Goal: Transaction & Acquisition: Download file/media

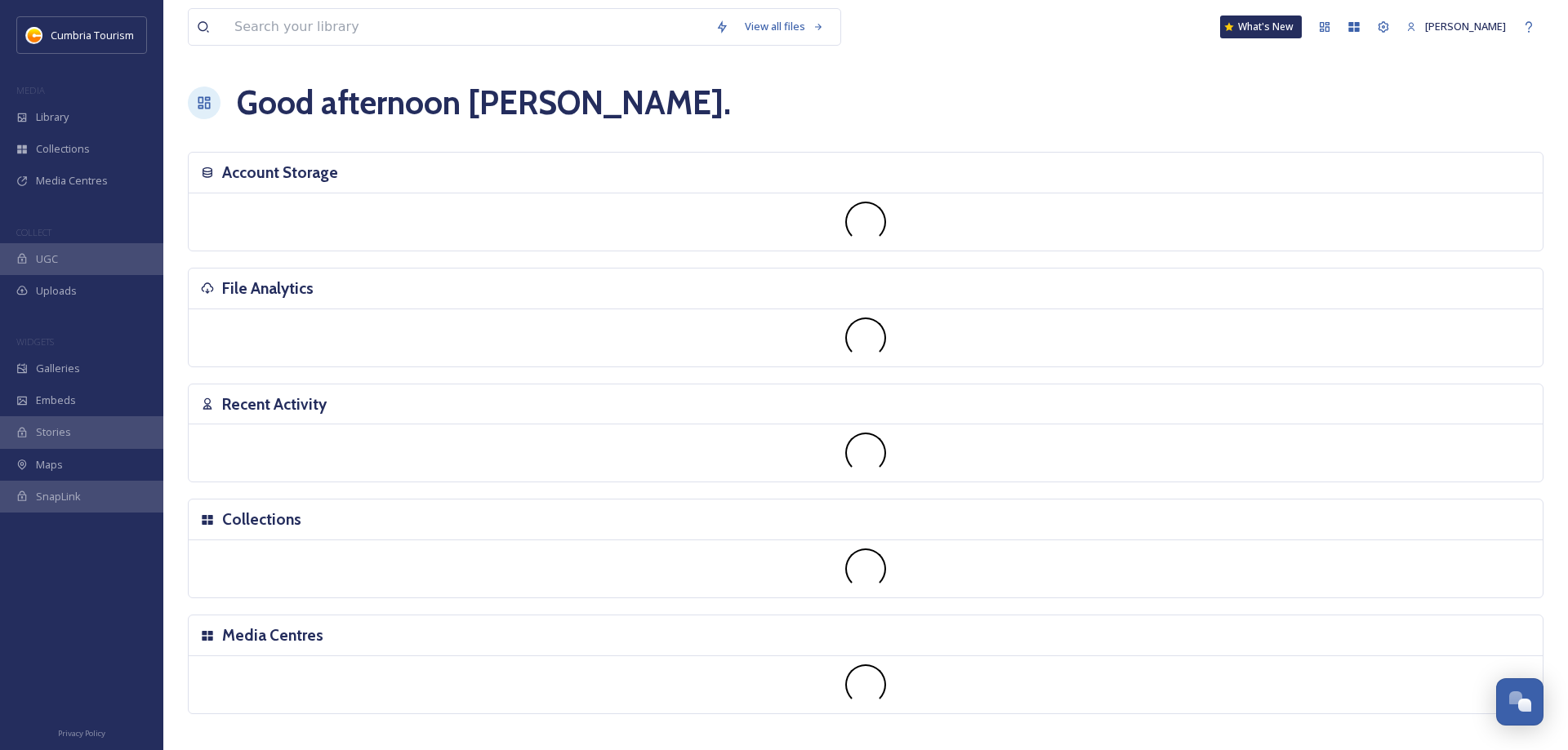
scroll to position [5859, 0]
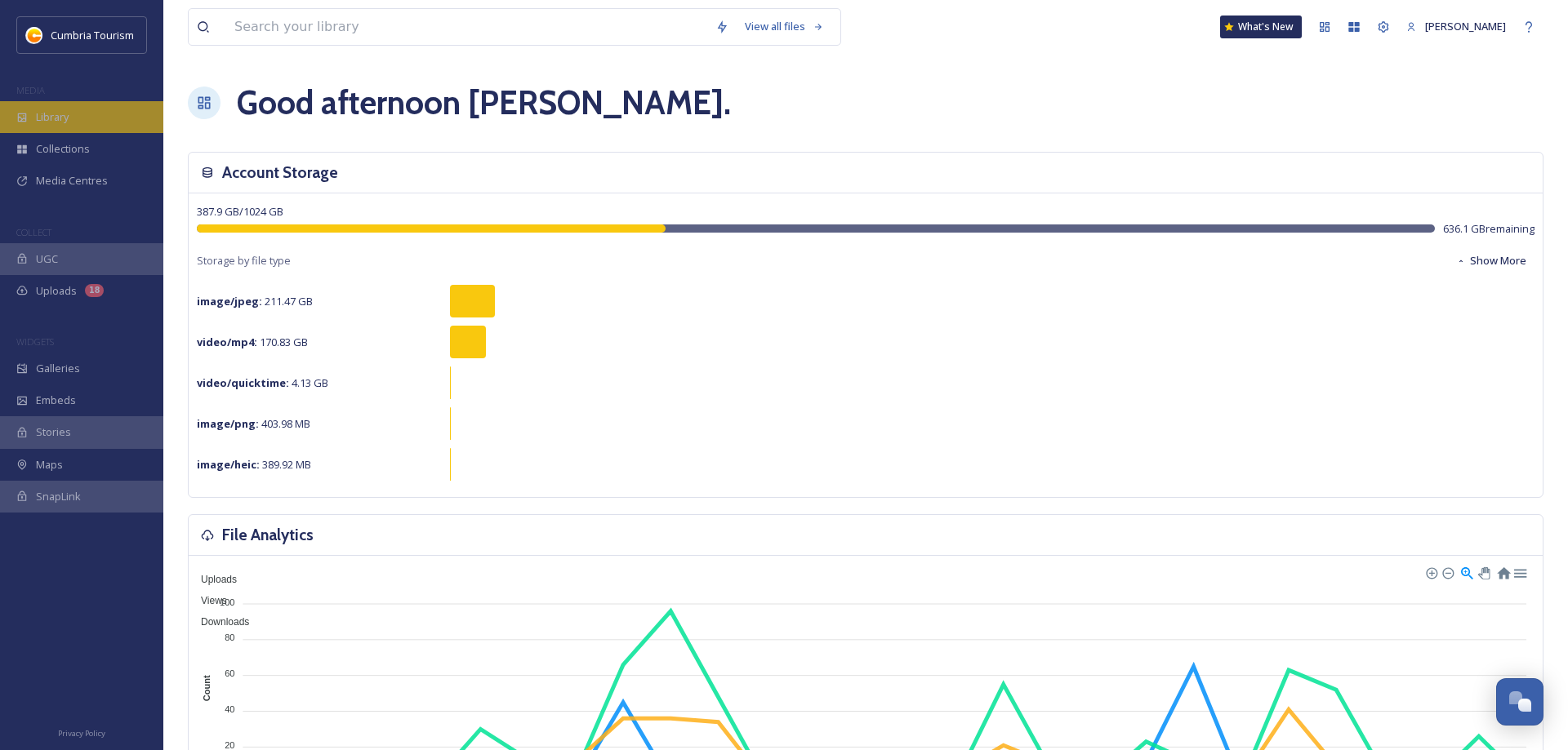
click at [53, 119] on span "Library" at bounding box center [53, 117] width 33 height 16
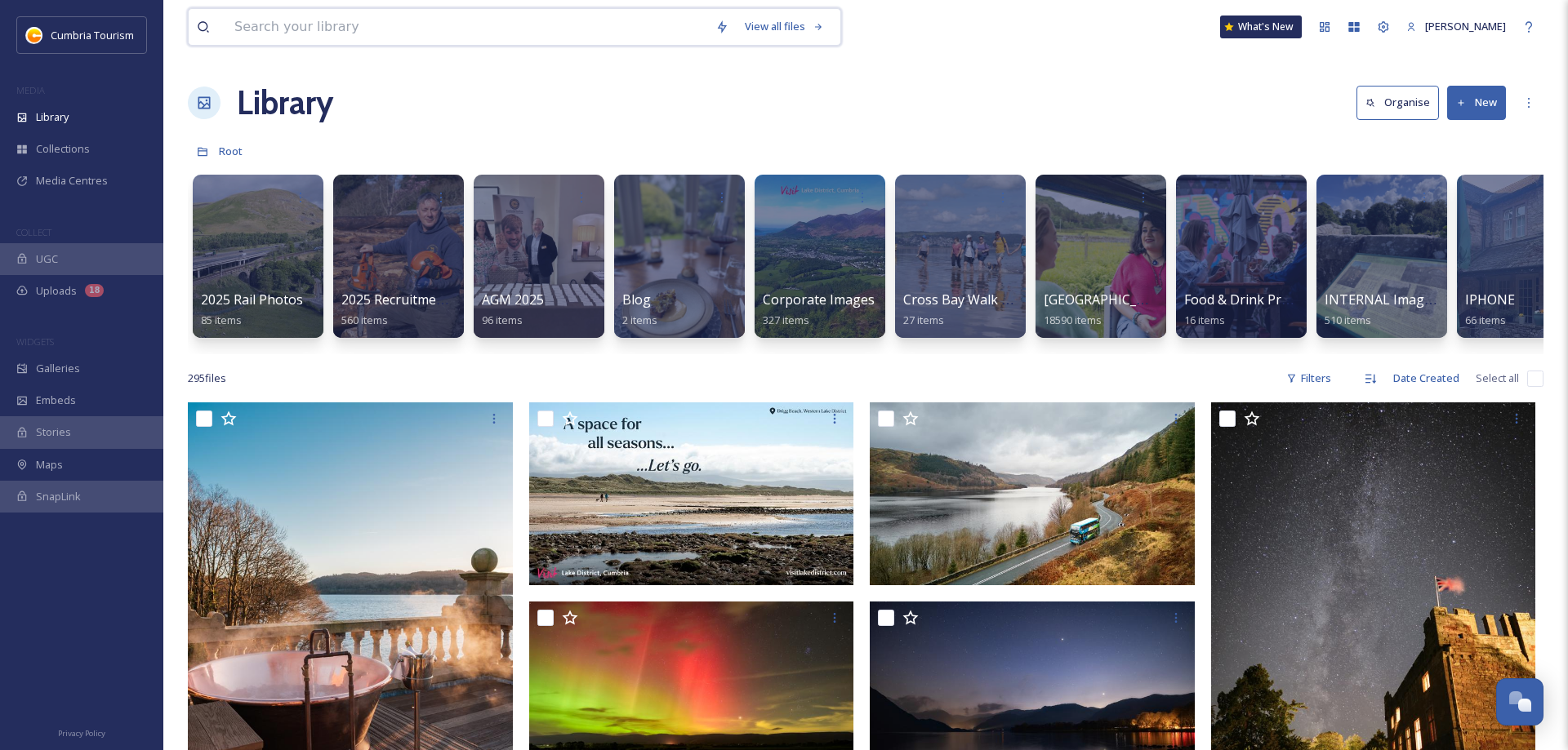
click at [394, 24] on input at bounding box center [467, 26] width 481 height 36
type input "silecroft"
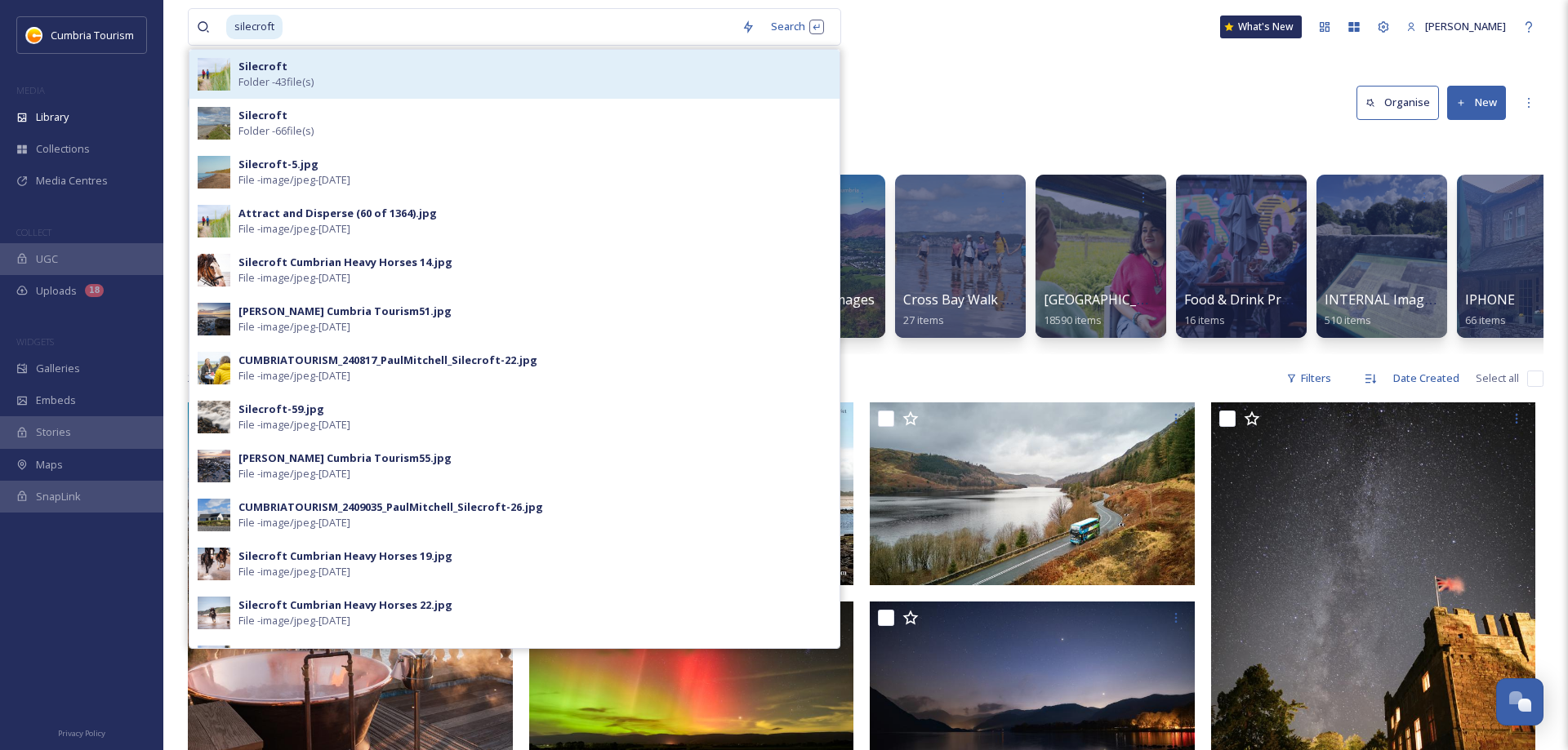
click at [316, 69] on div "Silecroft Folder - 43 file(s)" at bounding box center [535, 74] width 593 height 31
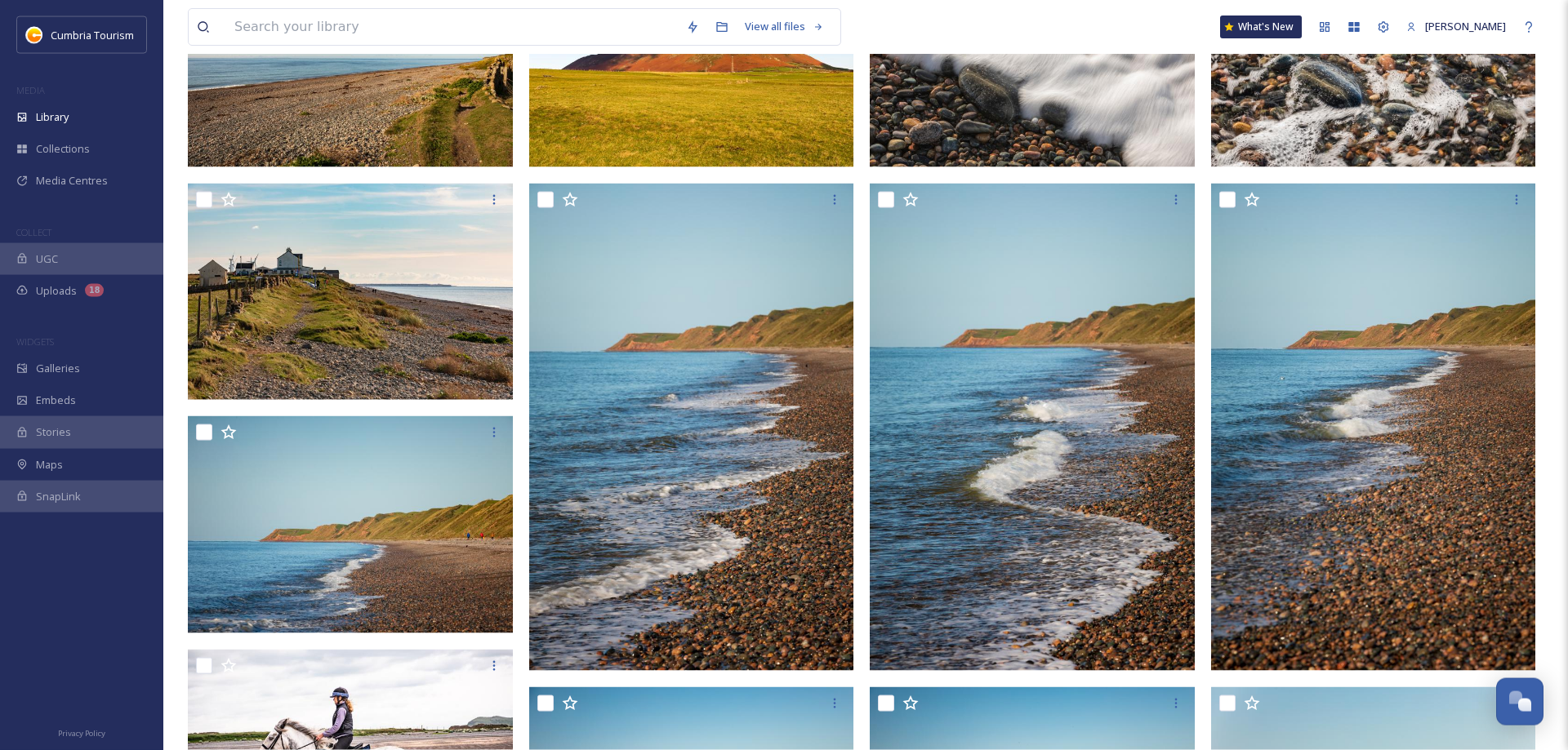
scroll to position [704, 0]
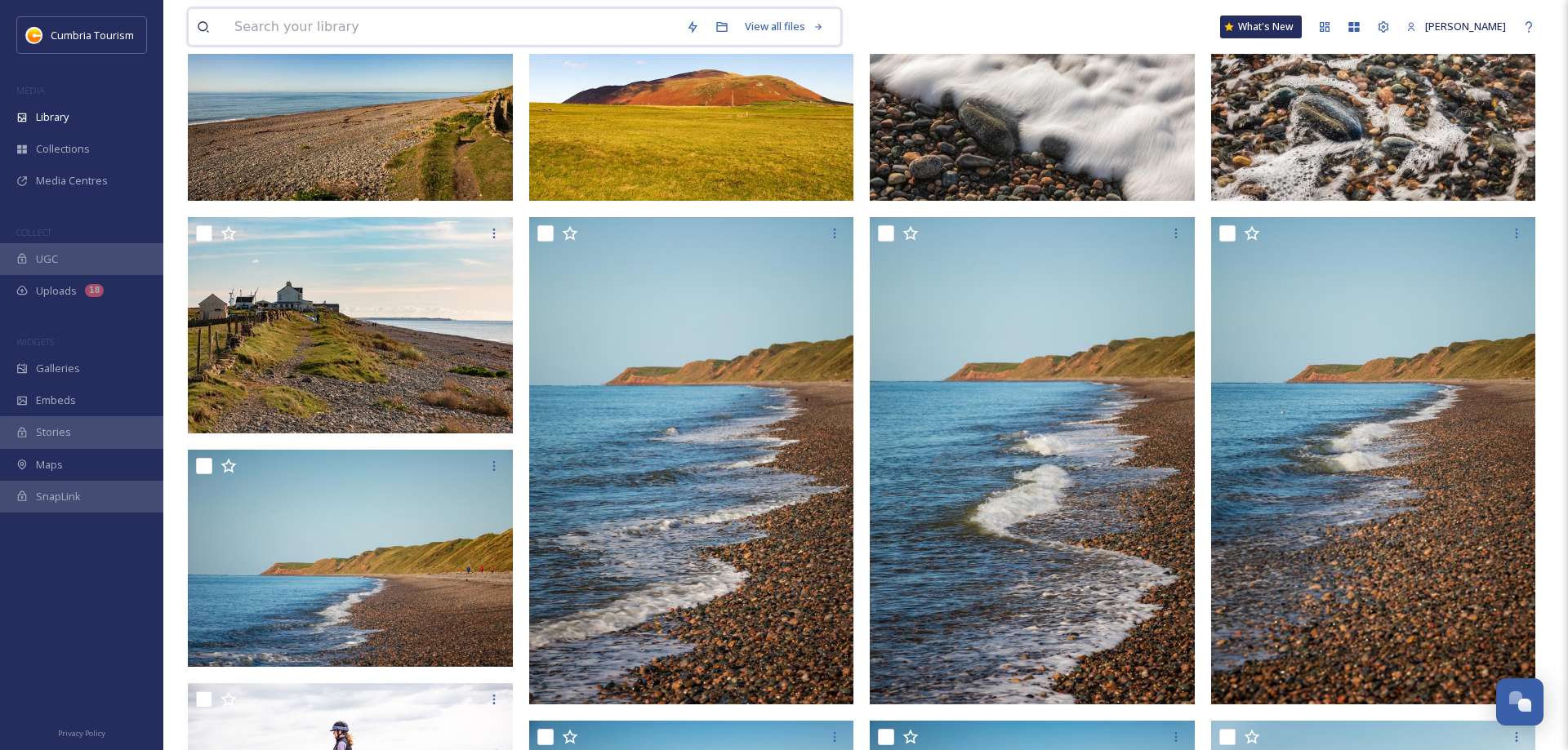
click at [365, 35] on input at bounding box center [451, 26] width 451 height 36
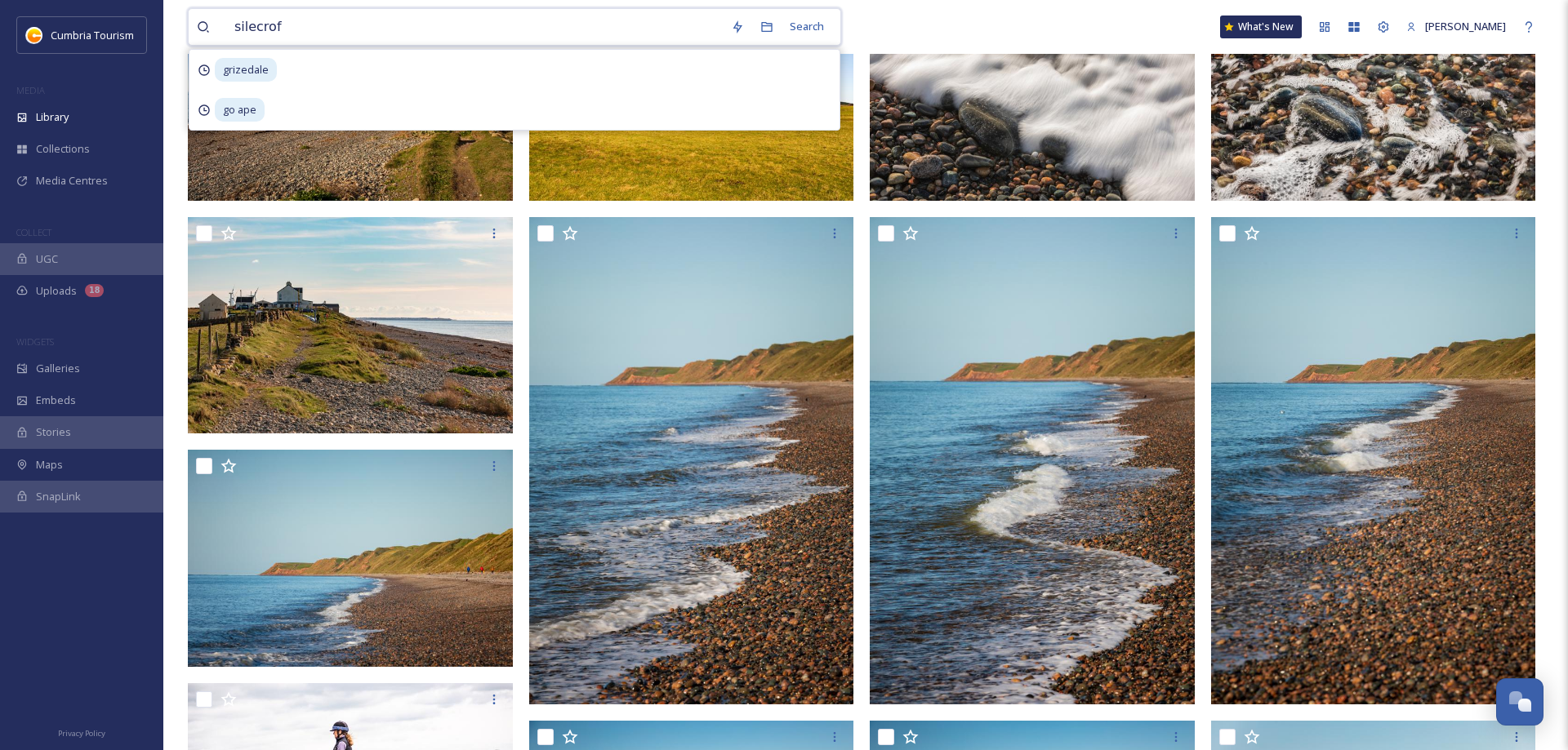
type input "silecroft"
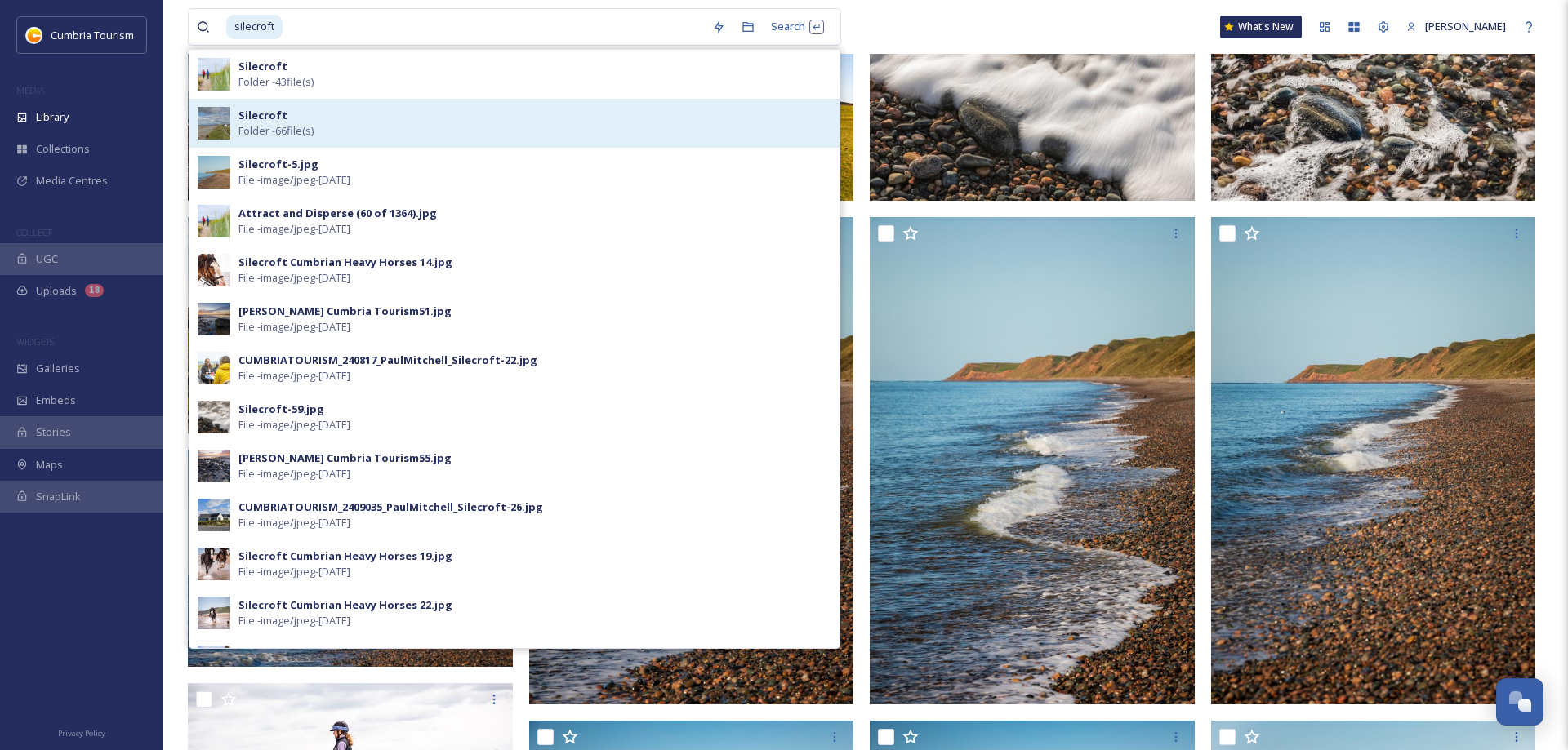
click at [330, 122] on div "Silecroft Folder - 66 file(s)" at bounding box center [535, 124] width 593 height 31
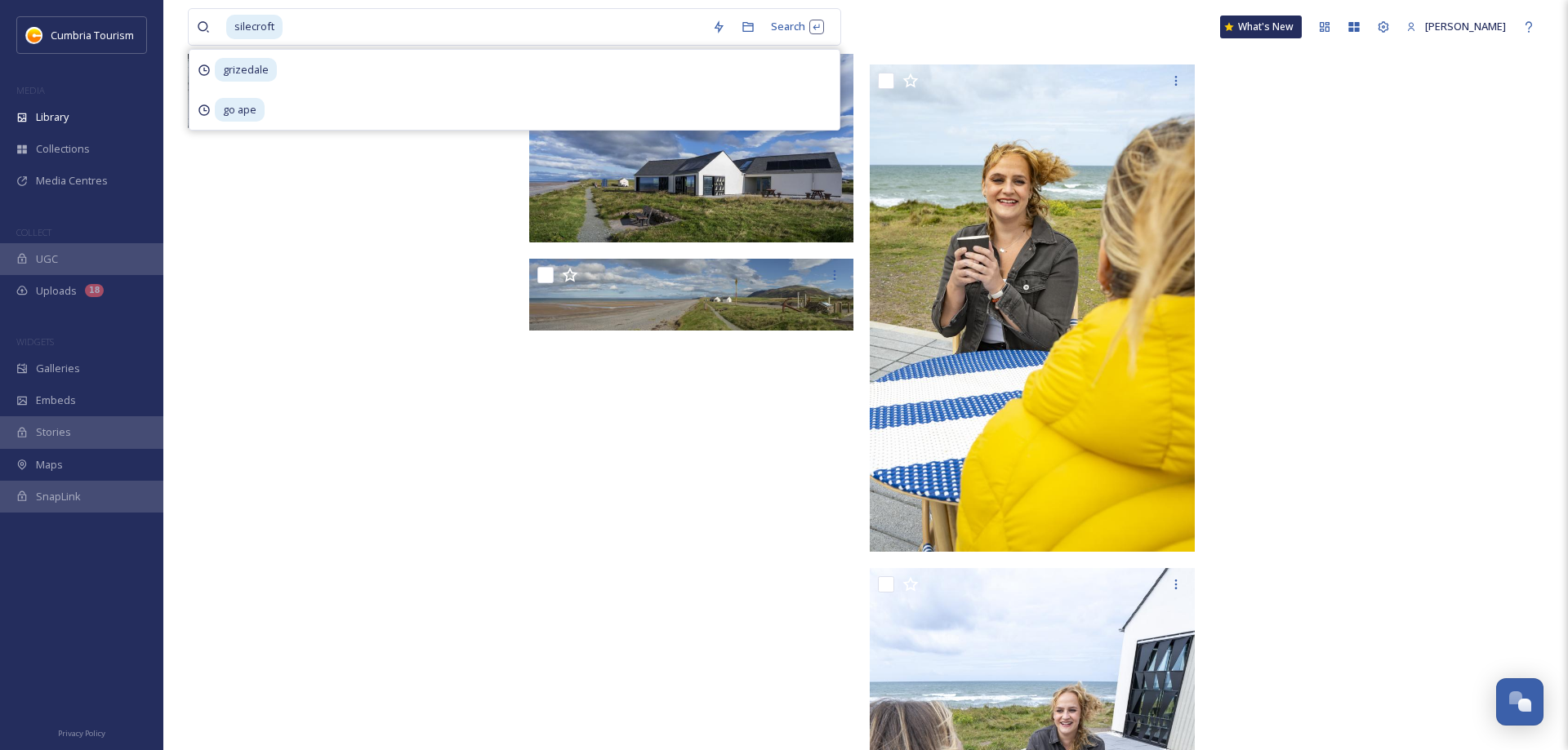
scroll to position [4294, 0]
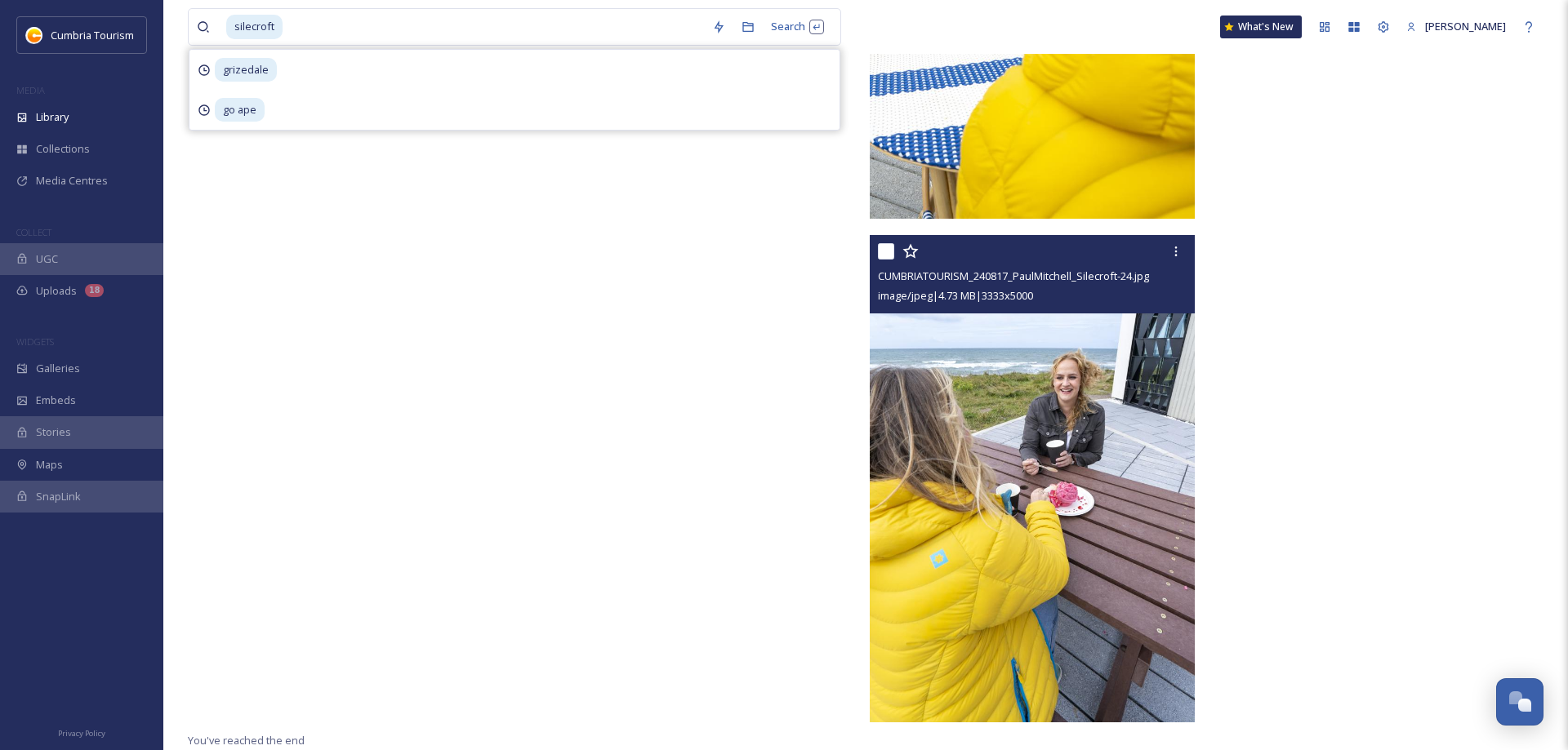
click at [1106, 428] on img at bounding box center [1033, 478] width 325 height 487
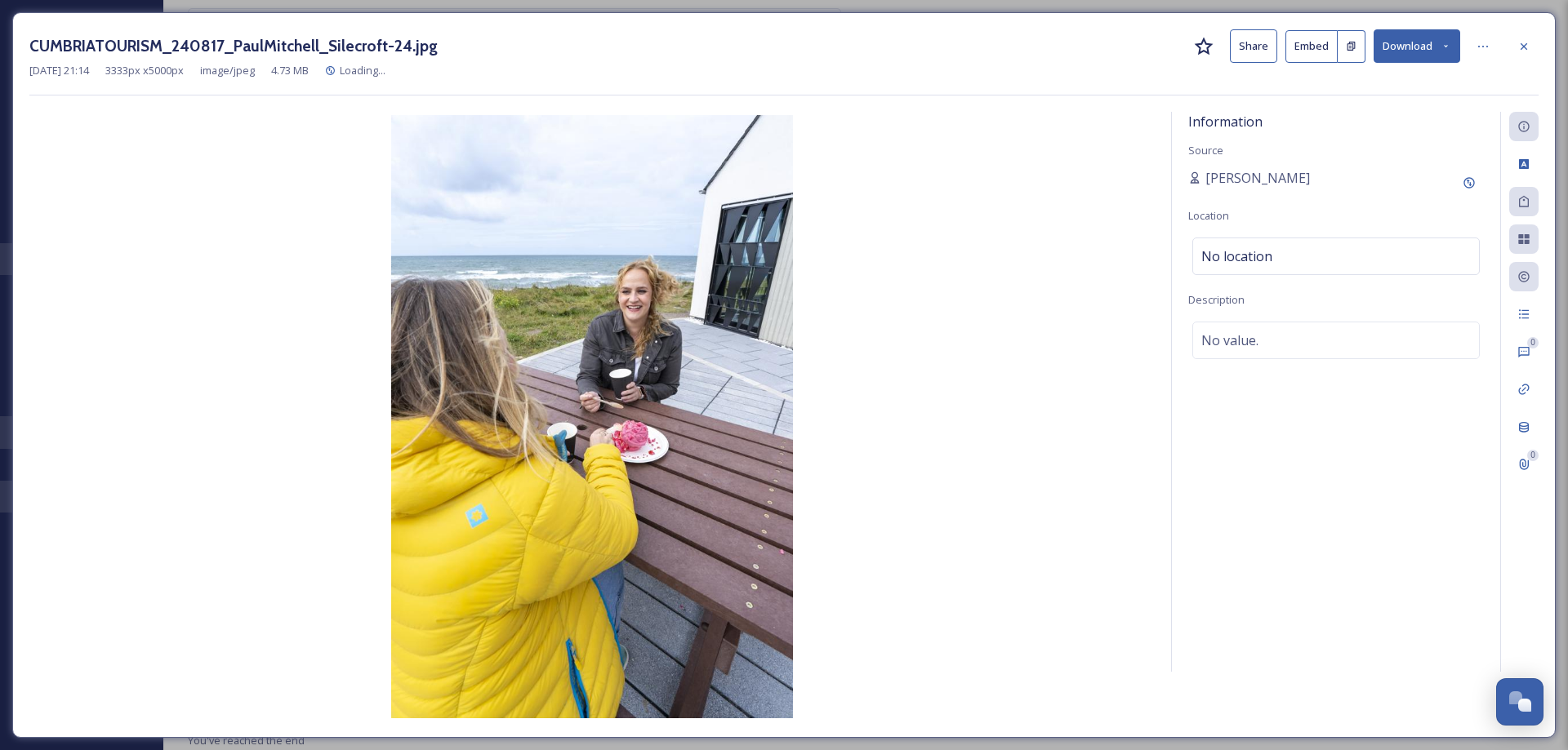
scroll to position [3790, 0]
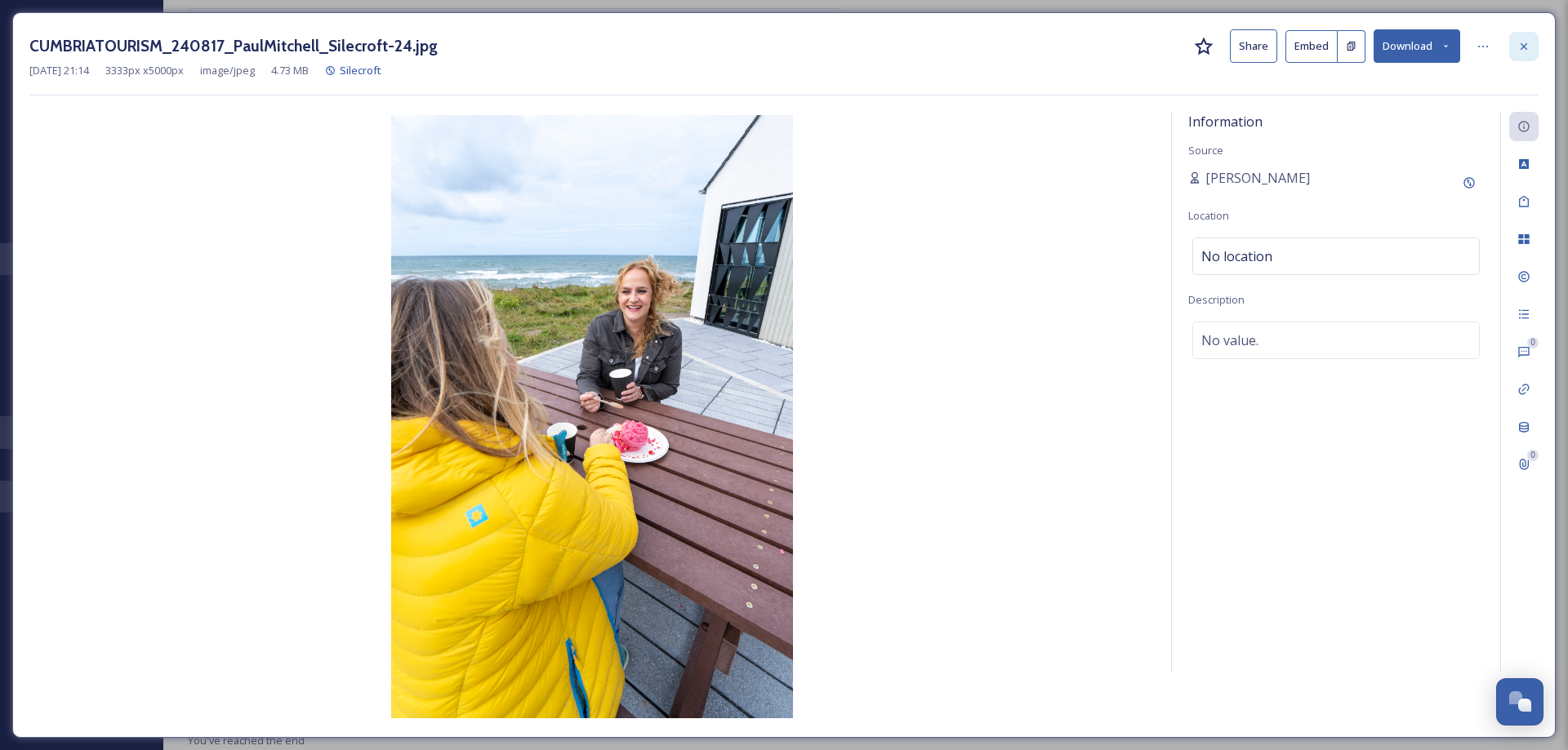
click at [1528, 52] on icon at bounding box center [1523, 46] width 13 height 13
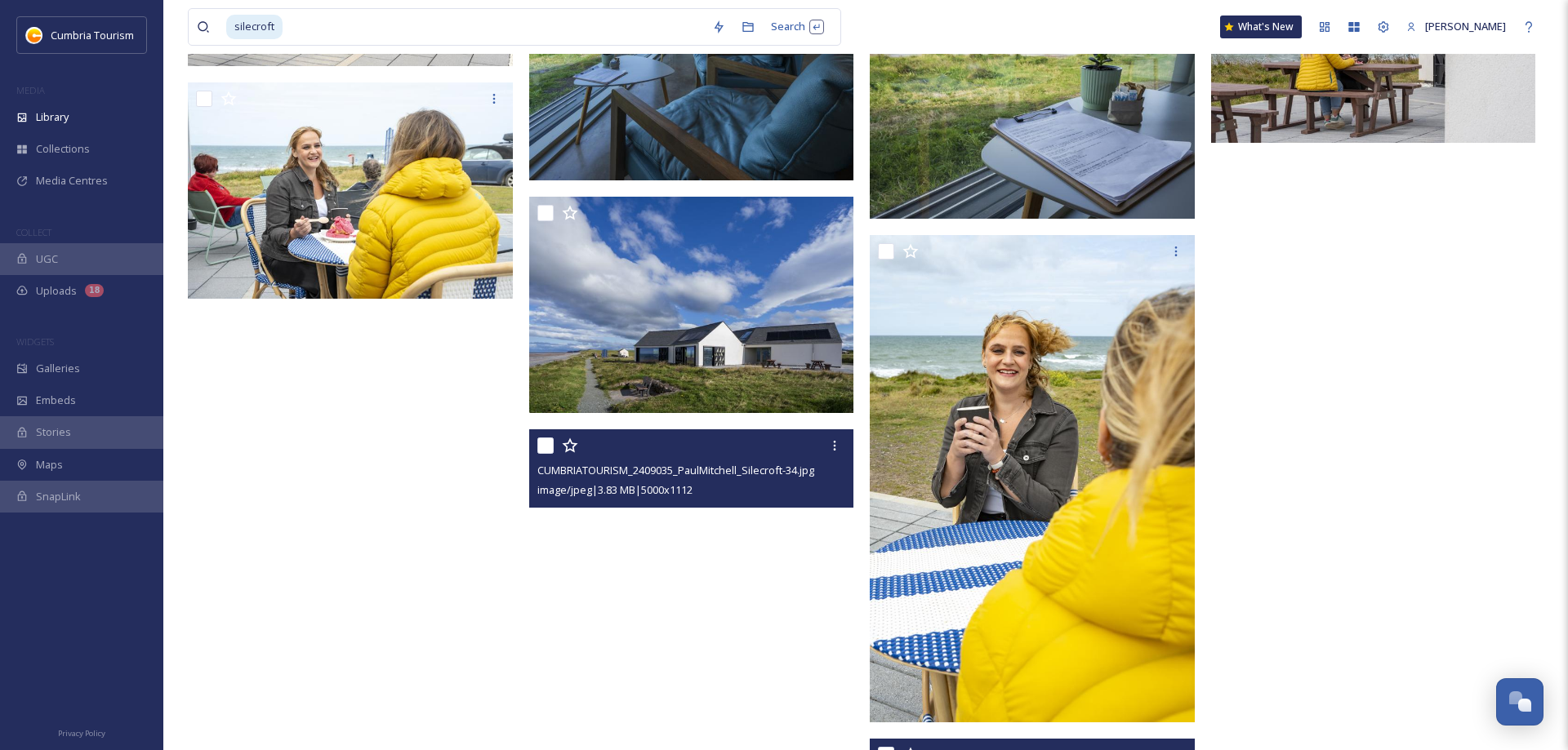
click at [649, 473] on span "CUMBRIATOURISM_2409035_PaulMitchell_Silecroft-34.jpg" at bounding box center [675, 469] width 277 height 15
click at [708, 455] on div at bounding box center [693, 445] width 313 height 29
click at [687, 471] on span "CUMBRIATOURISM_2409035_PaulMitchell_Silecroft-34.jpg" at bounding box center [675, 469] width 277 height 15
click at [592, 470] on span "CUMBRIATOURISM_2409035_PaulMitchell_Silecroft-34.jpg" at bounding box center [675, 469] width 277 height 15
click at [834, 448] on icon at bounding box center [834, 445] width 13 height 13
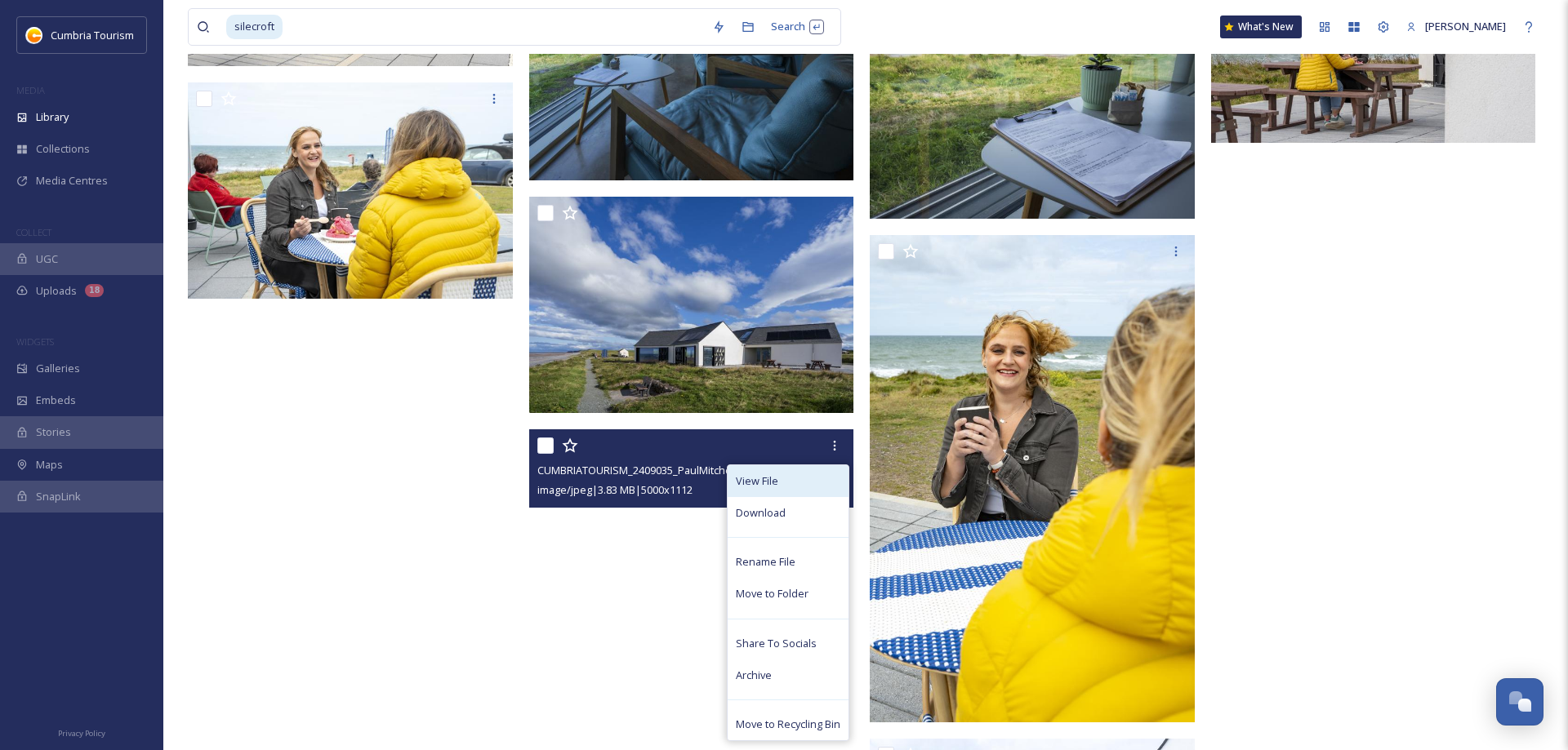
click at [782, 480] on div "View File" at bounding box center [788, 481] width 121 height 32
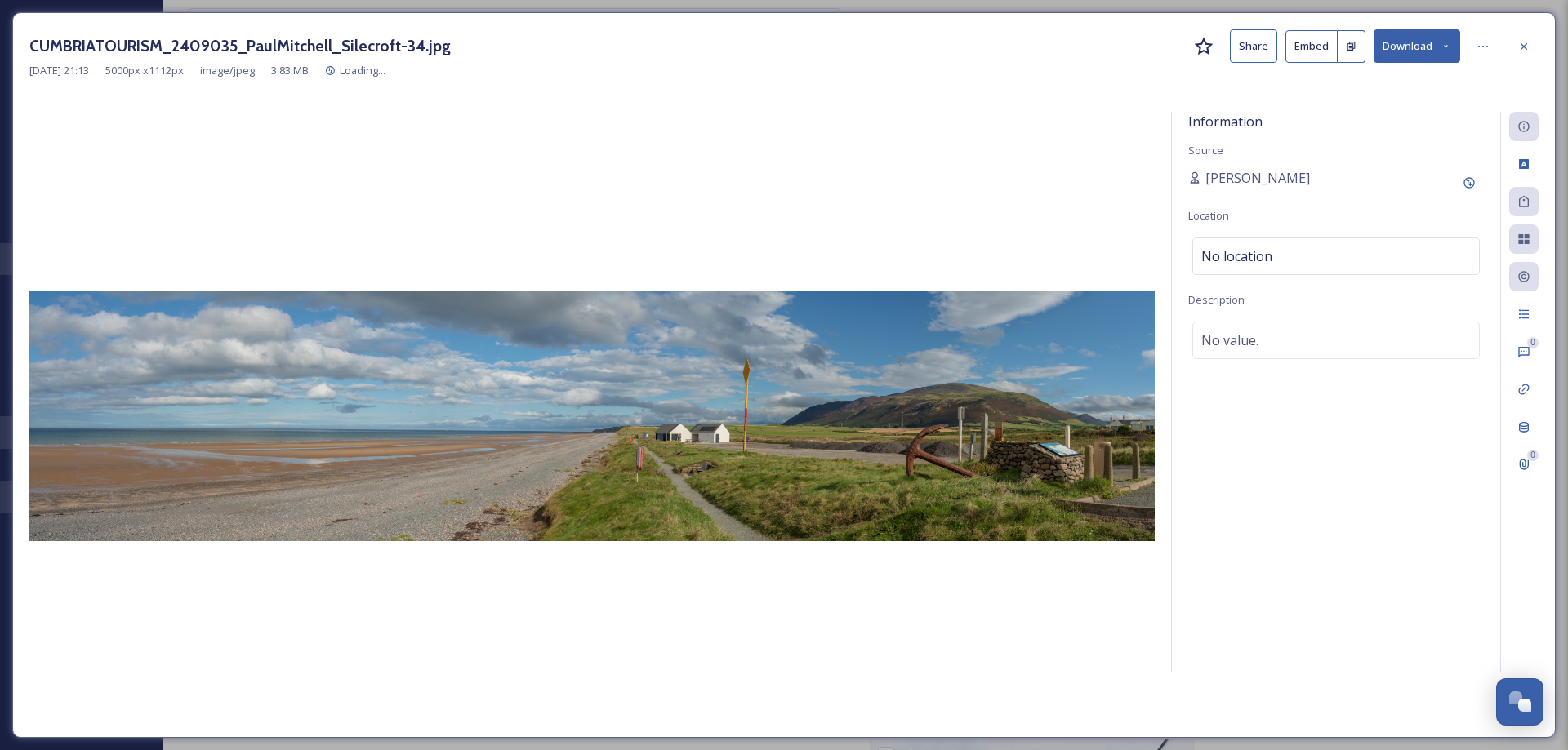
click at [1418, 42] on button "Download" at bounding box center [1417, 46] width 87 height 33
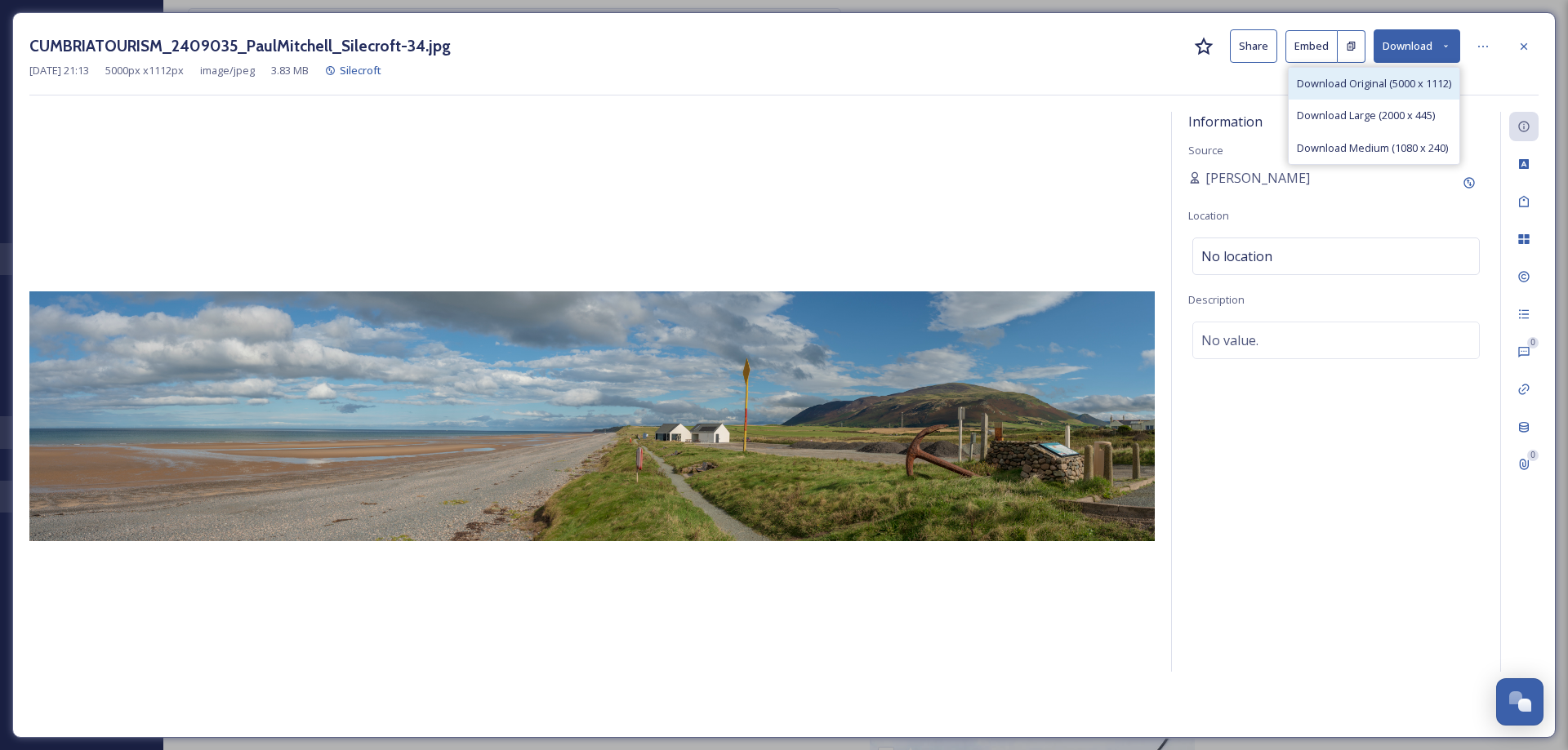
click at [1358, 87] on span "Download Original (5000 x 1112)" at bounding box center [1374, 84] width 154 height 16
click at [1444, 45] on icon at bounding box center [1445, 46] width 11 height 11
click at [982, 83] on div "CUMBRIATOURISM_2409035_PaulMitchell_Silecroft-34.jpg Share Embed Download [DATE…" at bounding box center [784, 62] width 1510 height 66
